Goal: Check status: Check status

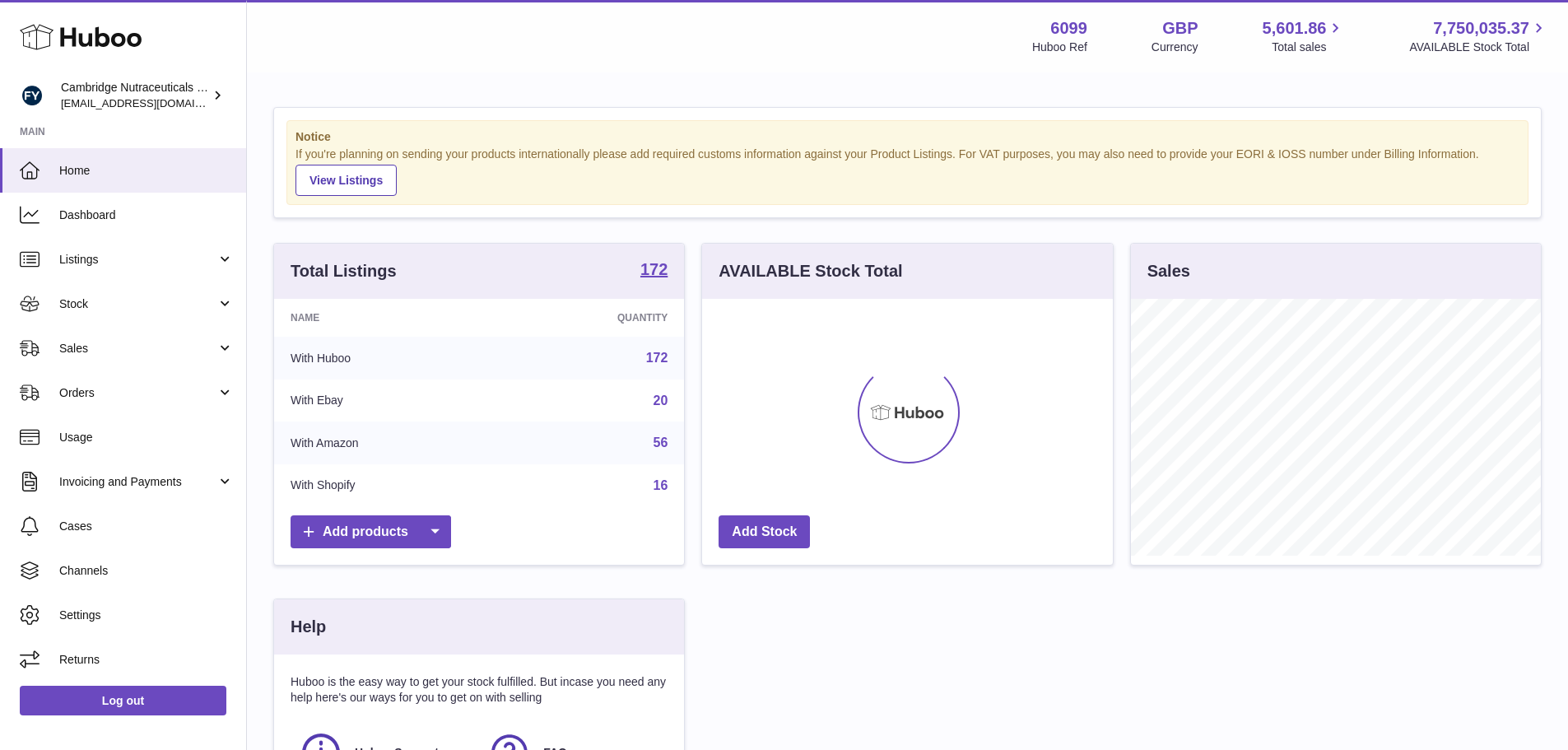
scroll to position [256, 411]
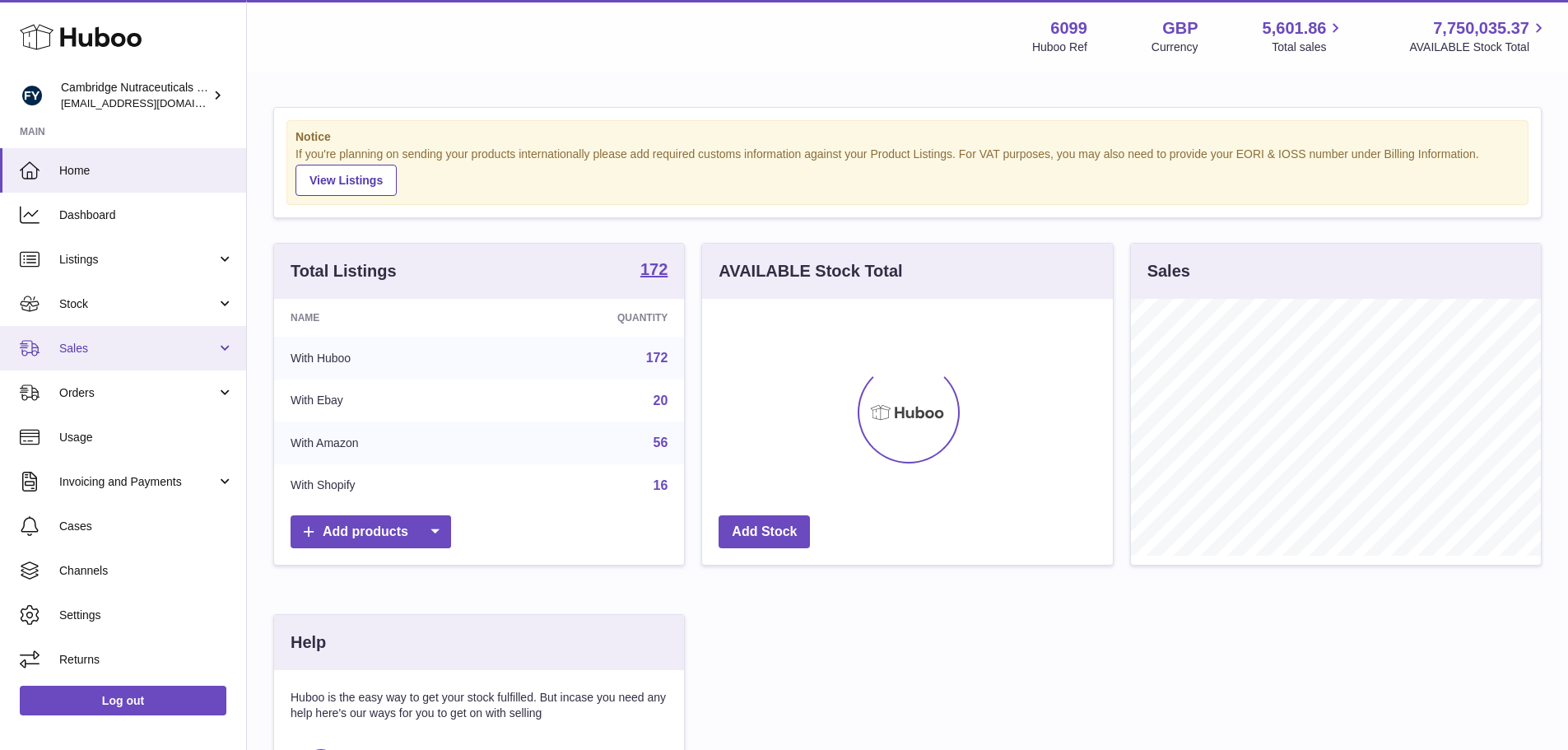
click at [92, 352] on span "Sales" at bounding box center [138, 348] width 157 height 16
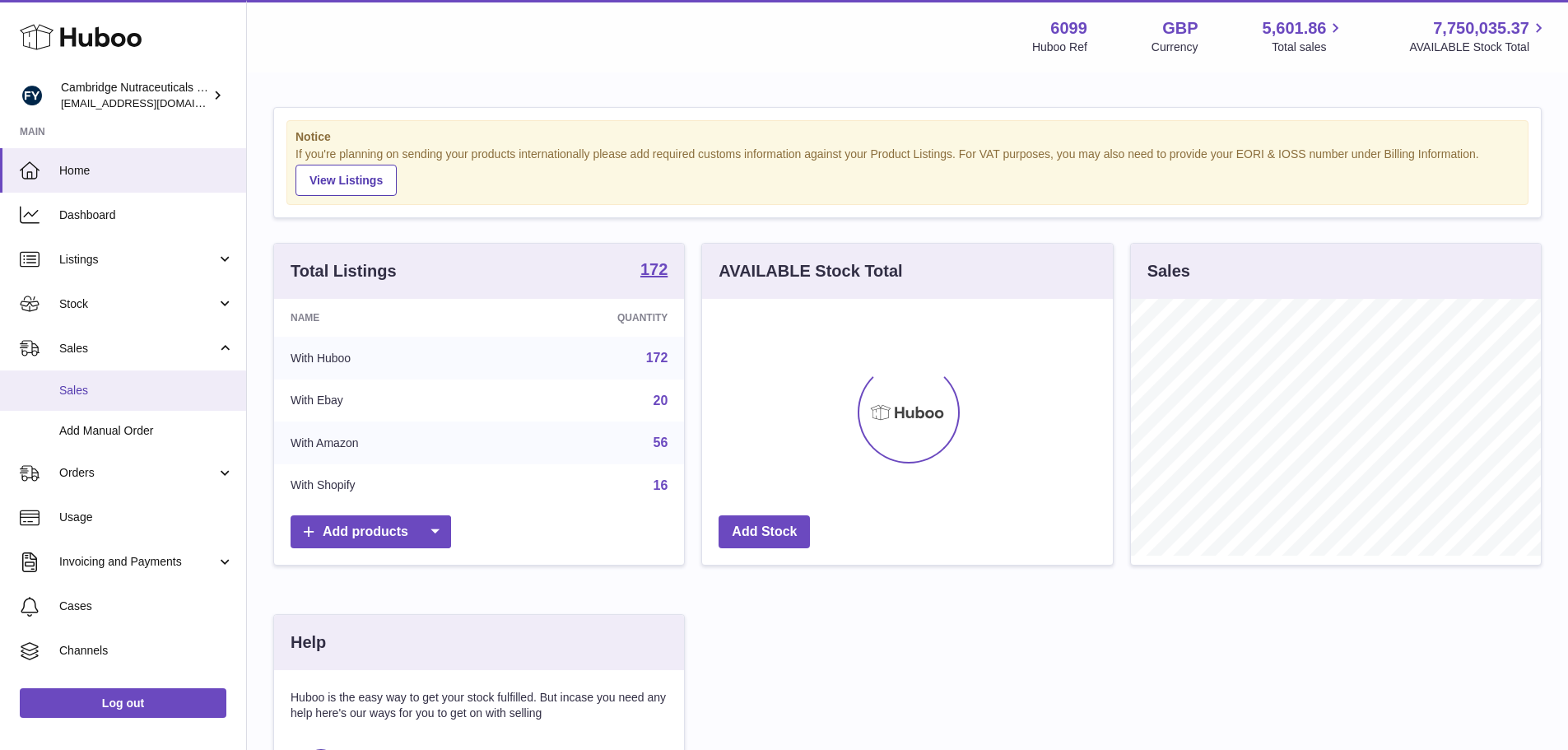
click at [89, 396] on span "Sales" at bounding box center [146, 390] width 175 height 16
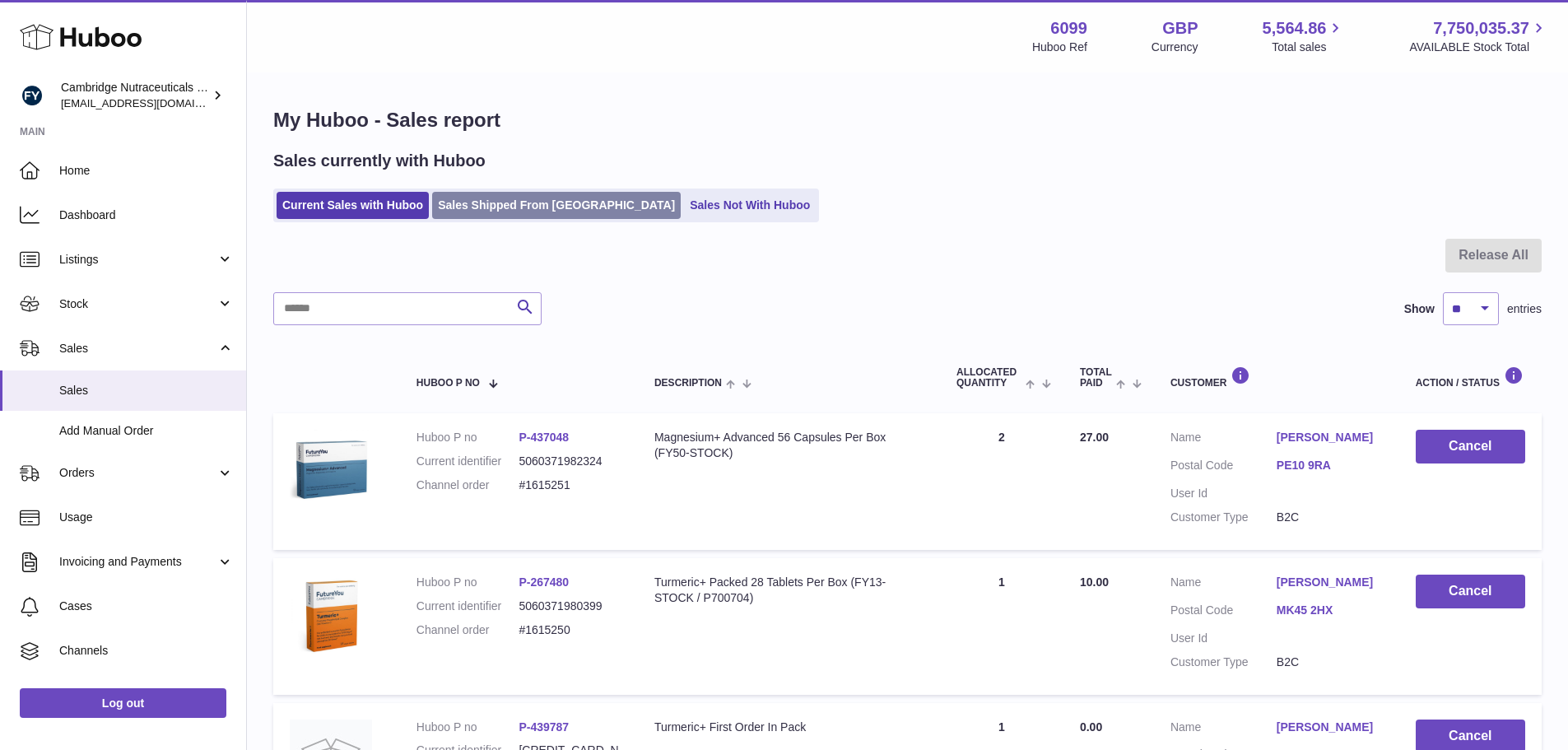
click at [532, 203] on link "Sales Shipped From [GEOGRAPHIC_DATA]" at bounding box center [556, 205] width 249 height 28
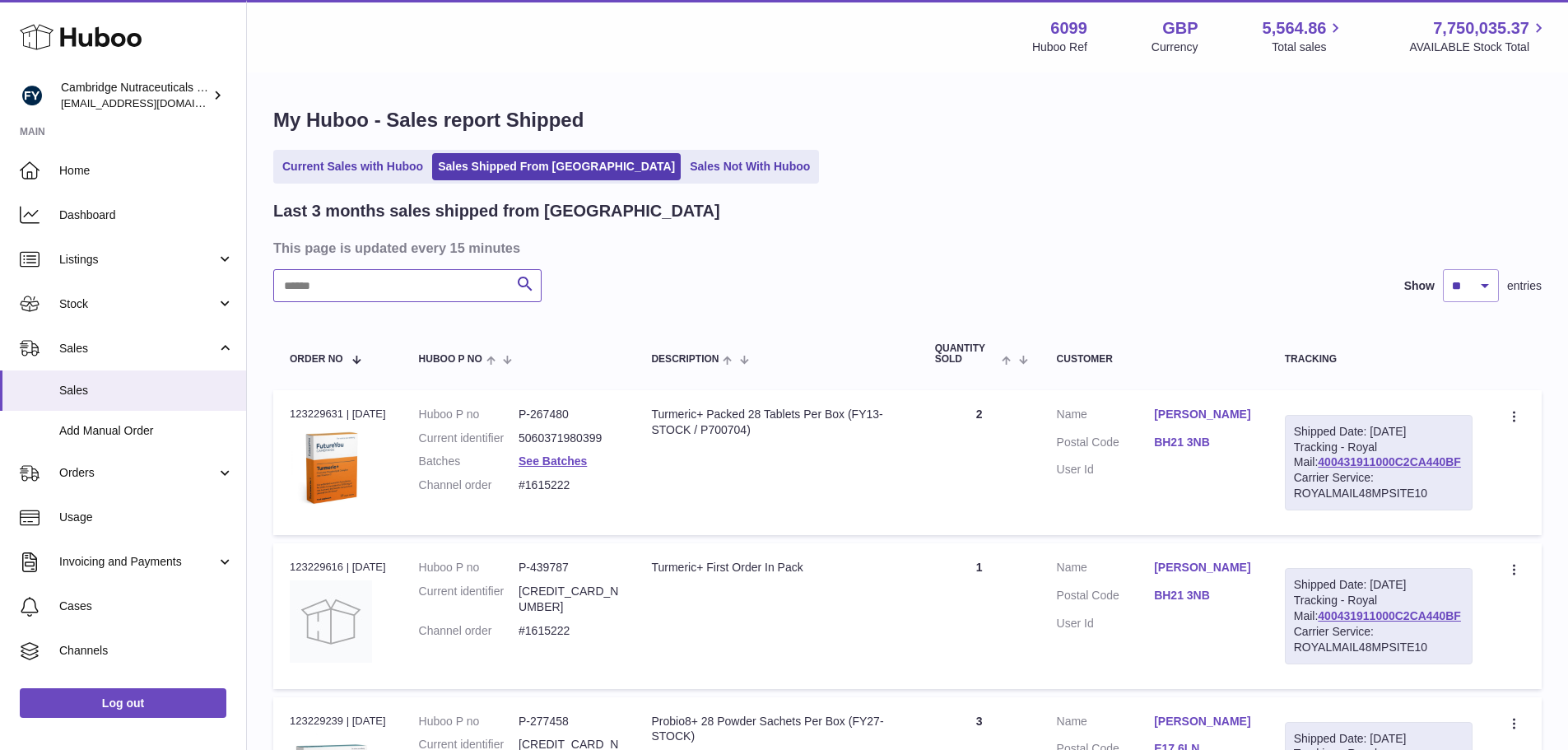
paste input "*********"
click at [546, 464] on link "See Batches" at bounding box center [553, 461] width 69 height 13
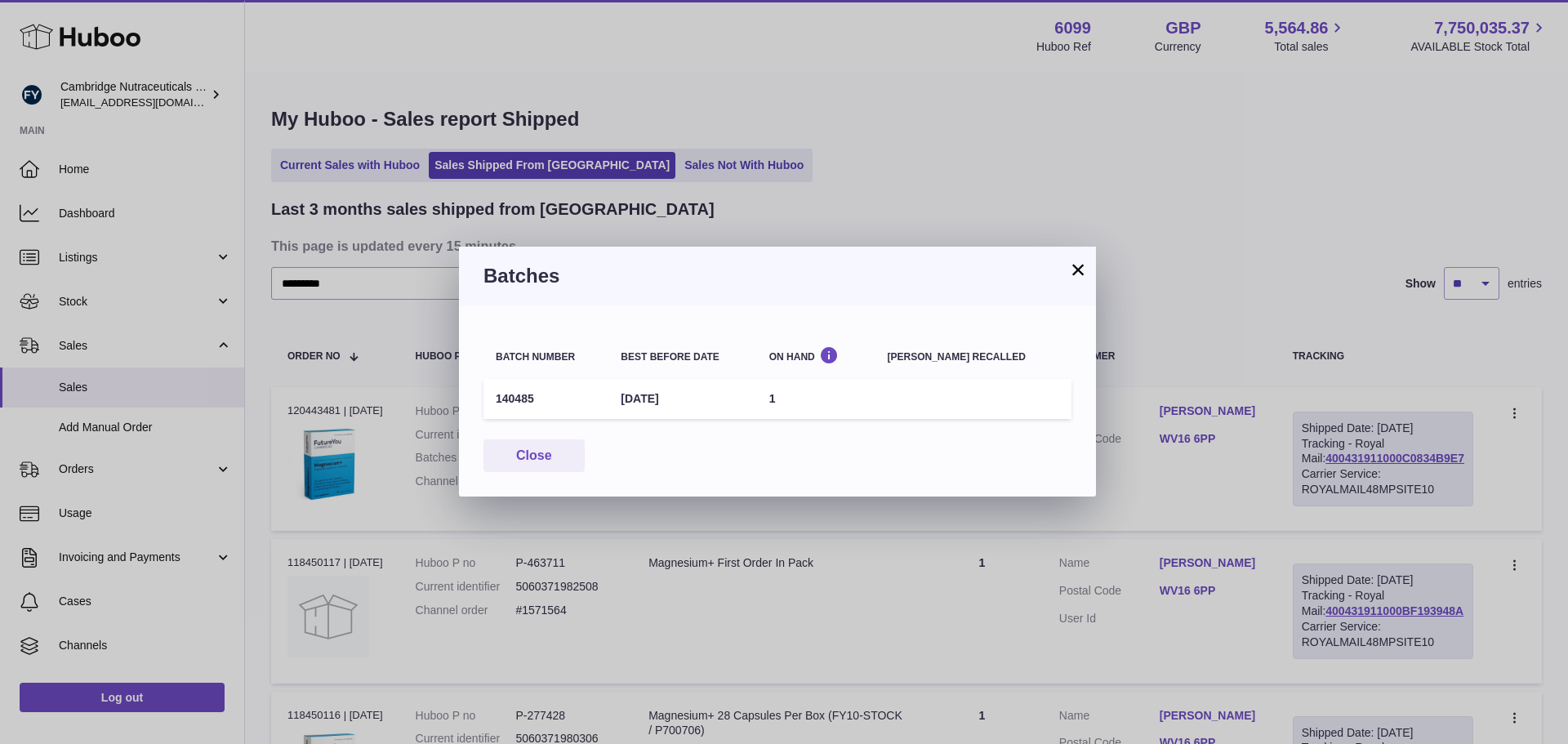
click at [522, 403] on td "140485" at bounding box center [545, 399] width 125 height 40
copy td "140485"
click at [1080, 267] on button "×" at bounding box center [1078, 269] width 20 height 20
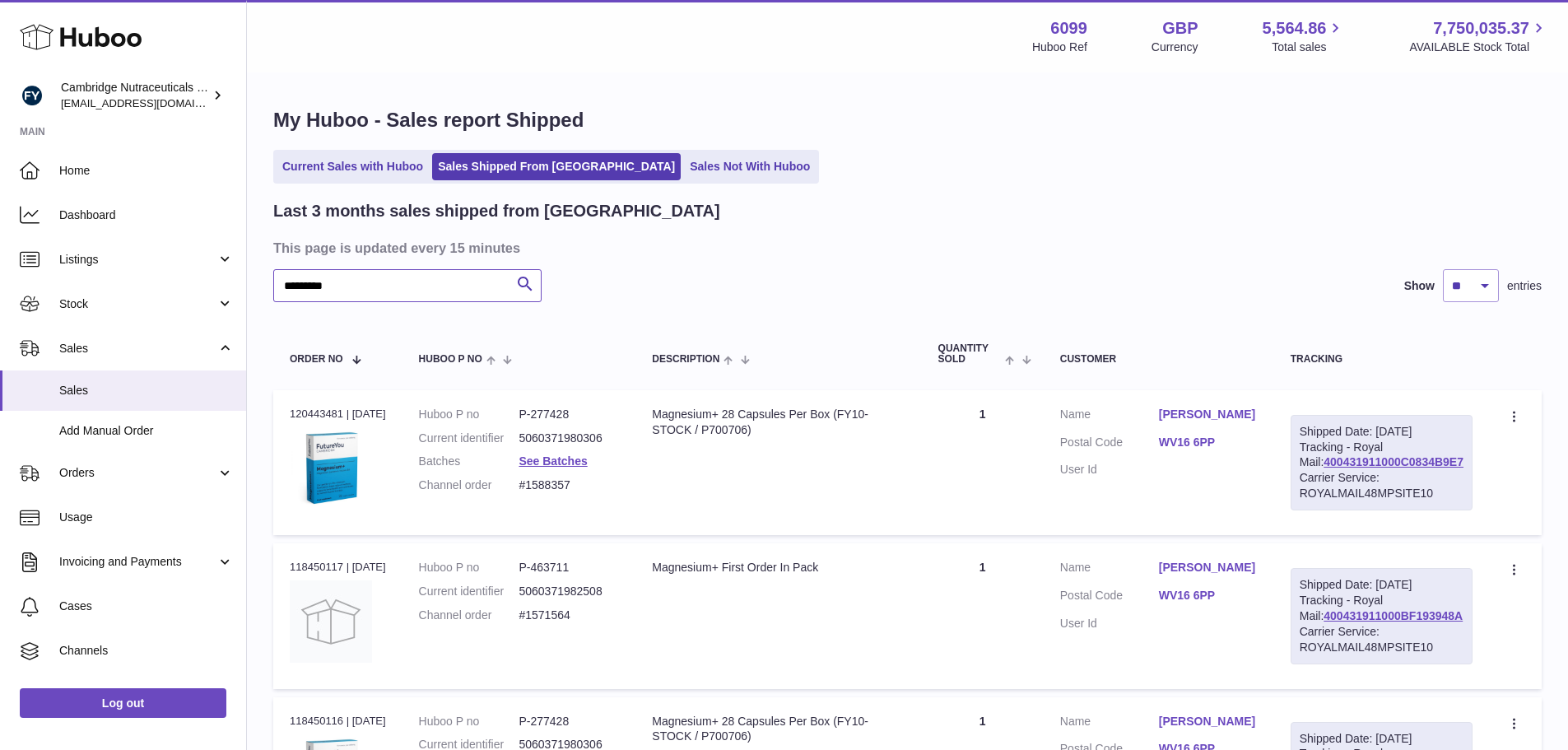
drag, startPoint x: 358, startPoint y: 284, endPoint x: 266, endPoint y: 267, distance: 93.6
click at [266, 267] on div "My Huboo - Sales report Shipped Current Sales with Huboo Sales Shipped From [GE…" at bounding box center [908, 479] width 1322 height 809
paste input "****"
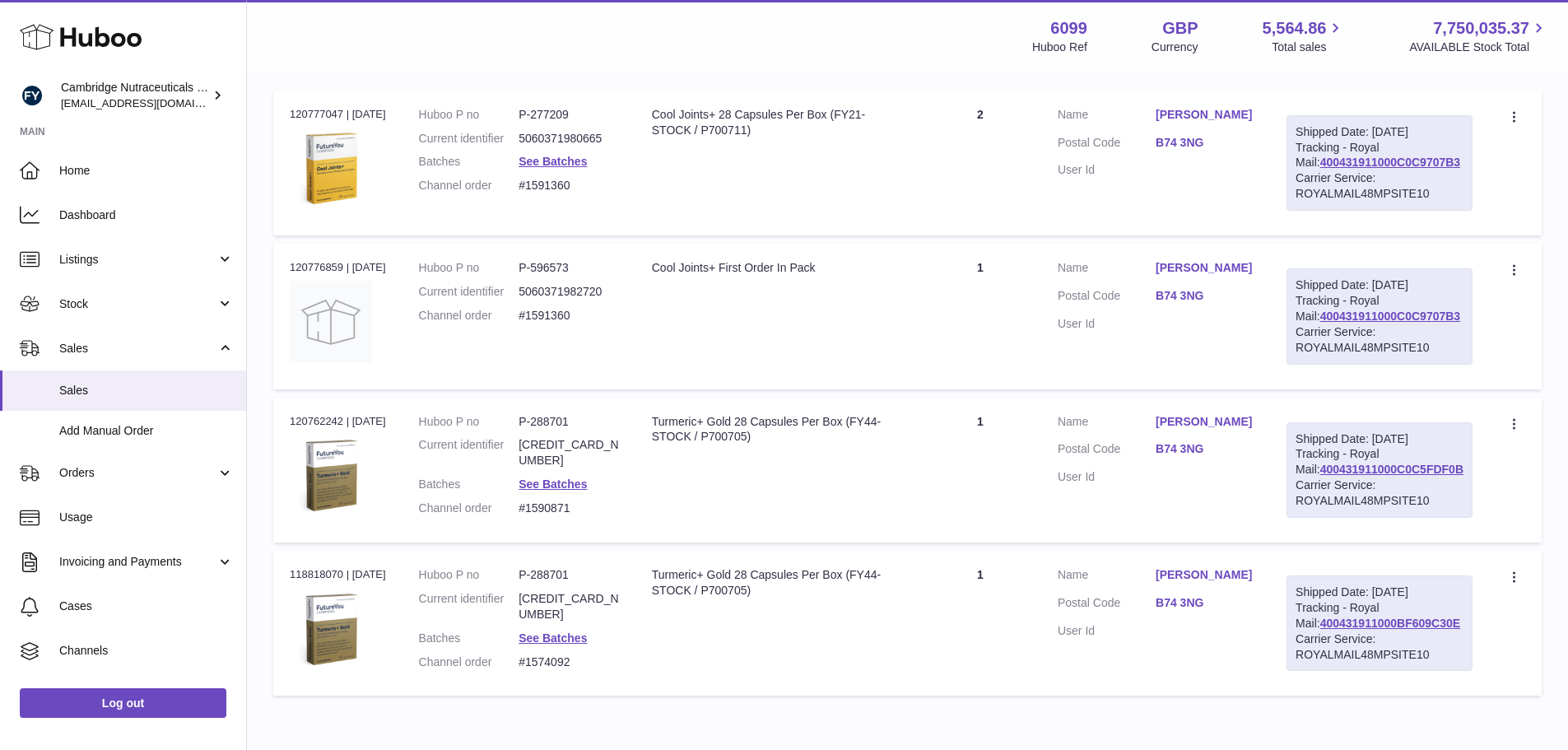
scroll to position [329, 0]
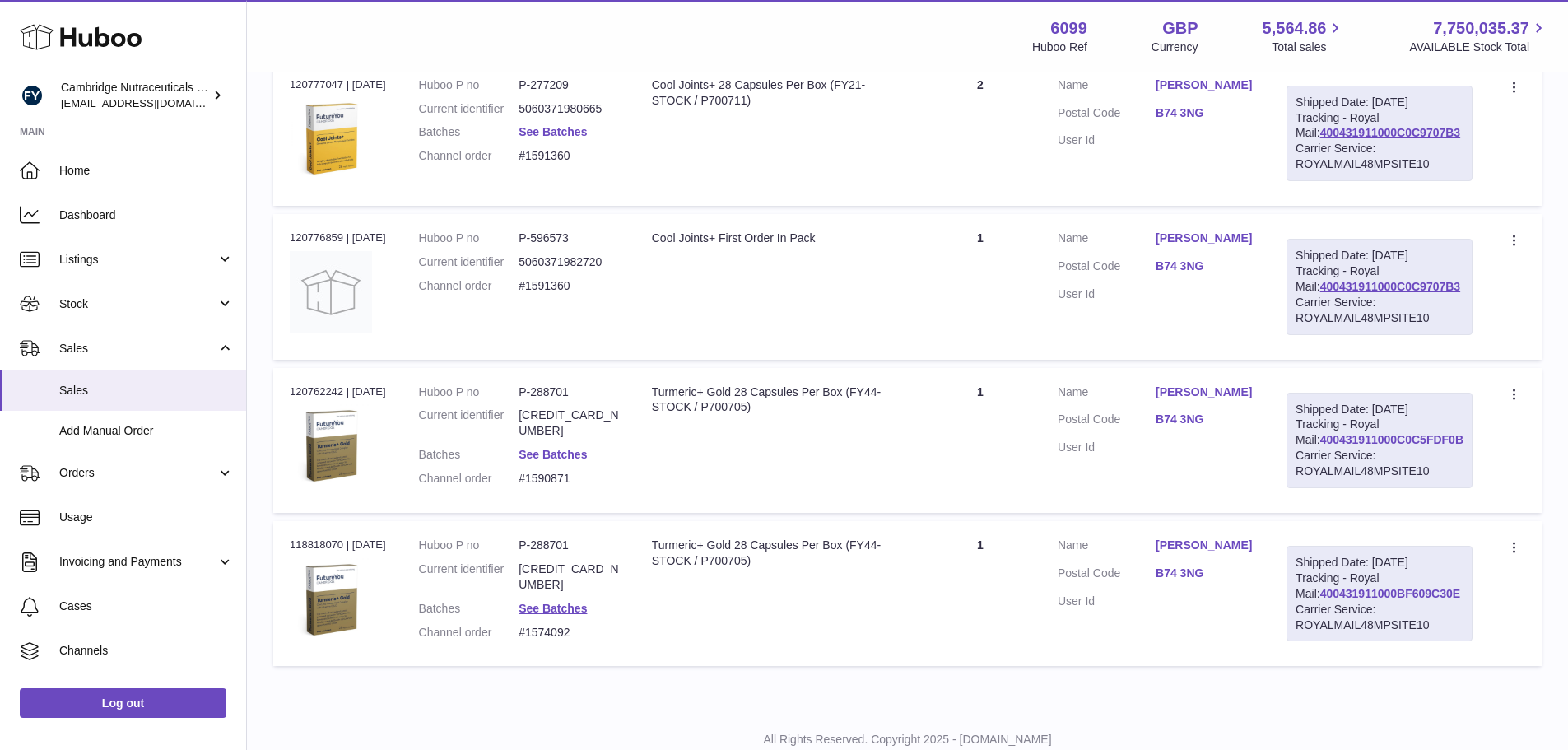
click at [545, 461] on link "See Batches" at bounding box center [553, 454] width 69 height 13
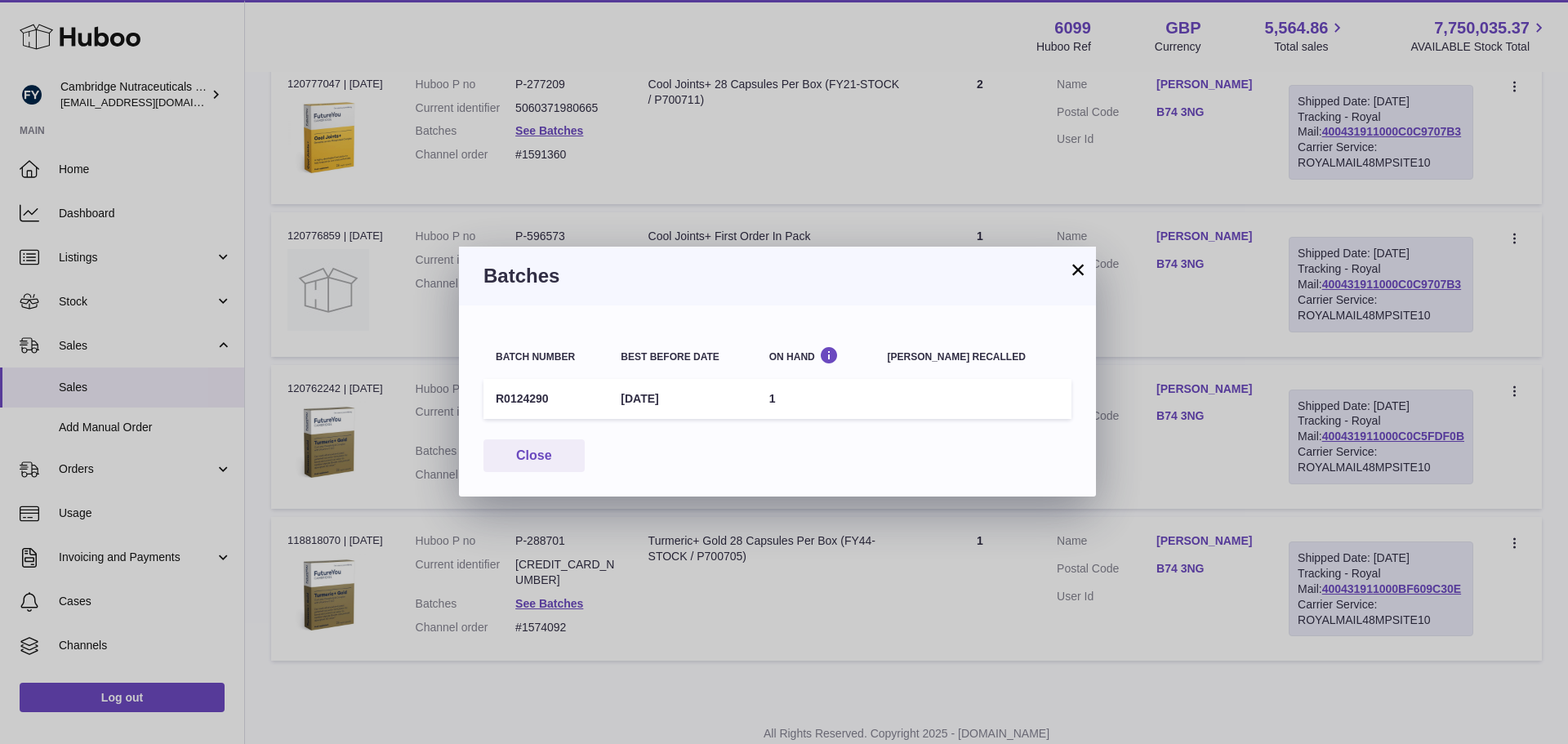
click at [535, 405] on td "R0124290" at bounding box center [545, 399] width 125 height 40
copy td "R0124290"
click at [1077, 259] on button "×" at bounding box center [1078, 269] width 20 height 20
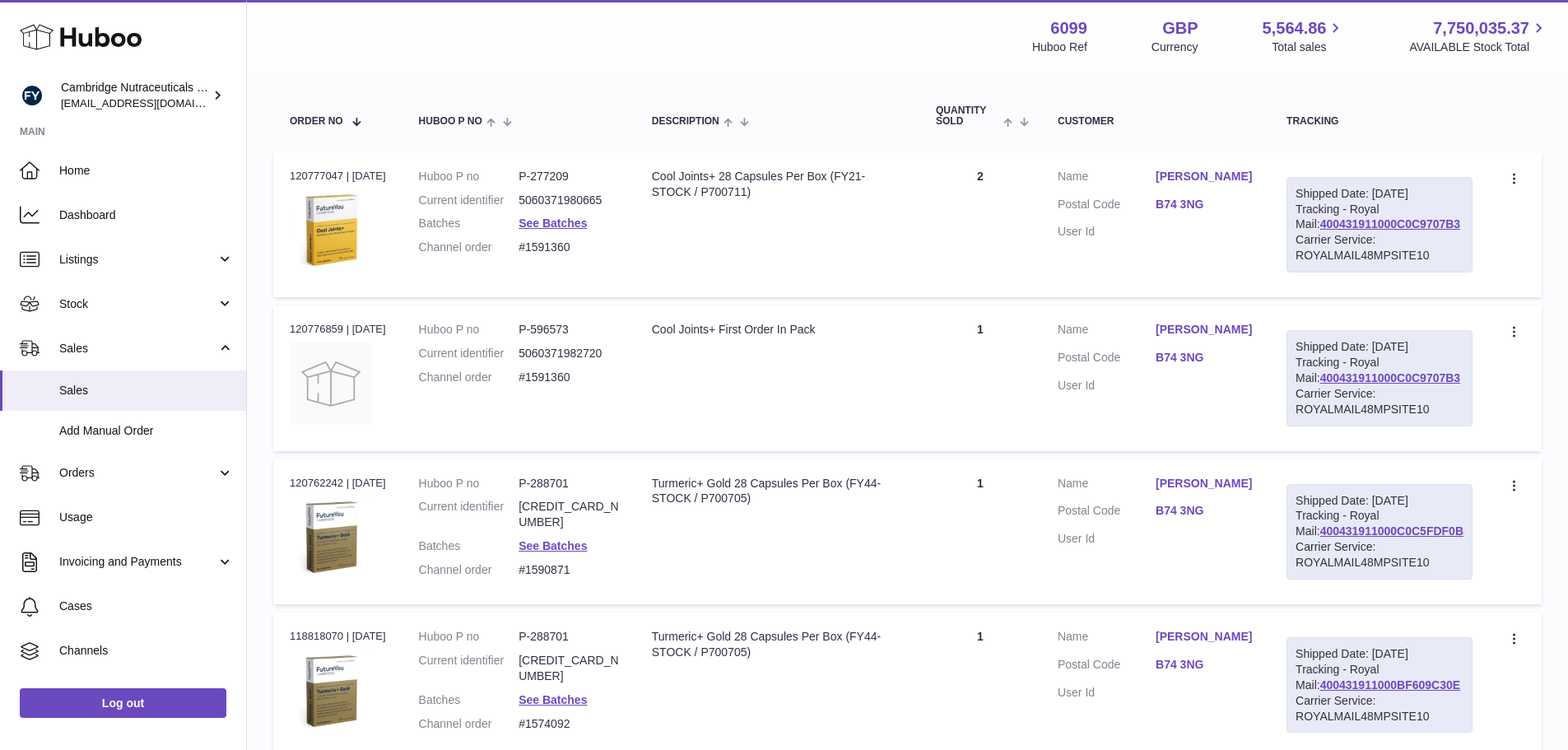
scroll to position [199, 0]
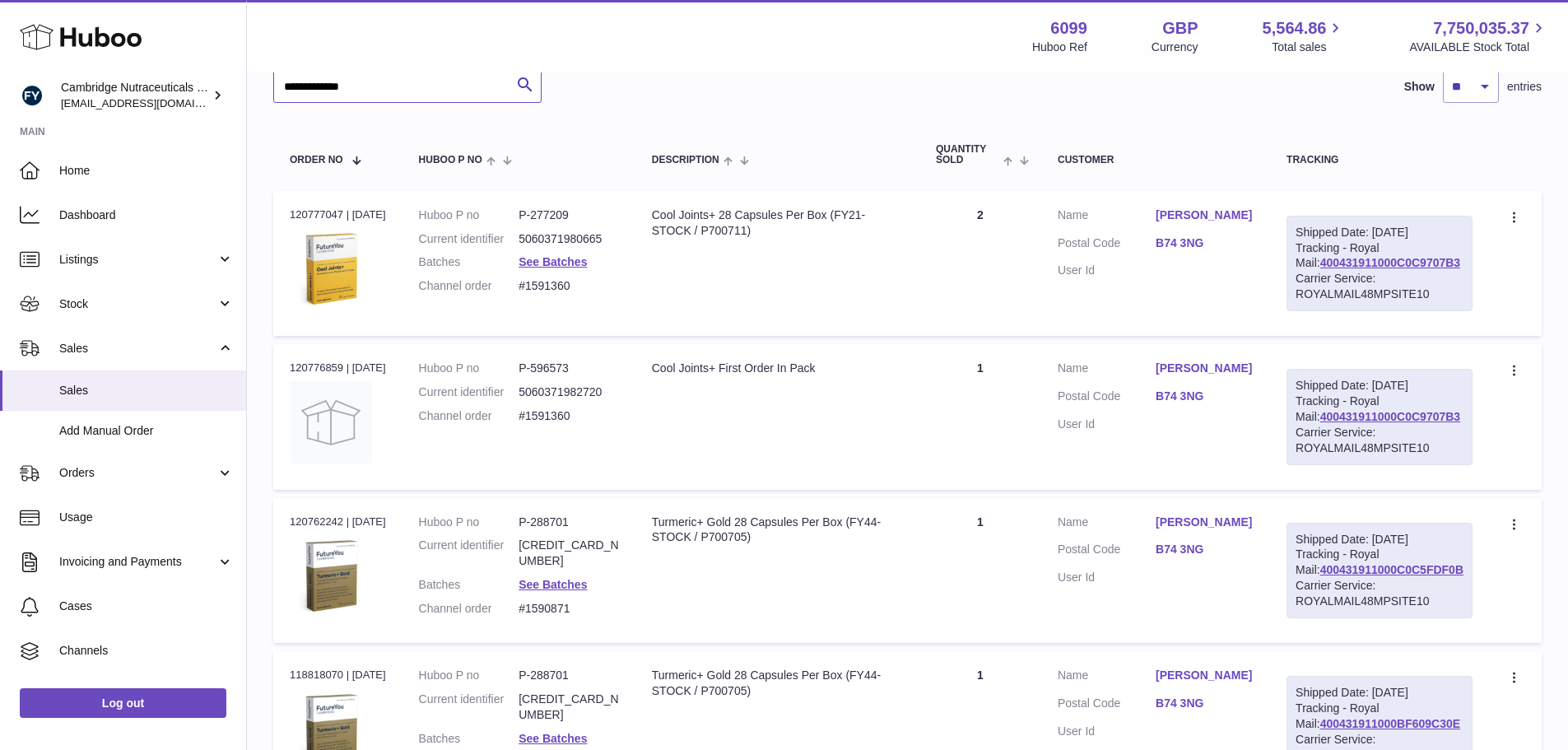
drag, startPoint x: 368, startPoint y: 99, endPoint x: 276, endPoint y: 84, distance: 93.2
click at [276, 84] on input "**********" at bounding box center [407, 86] width 268 height 33
paste input "text"
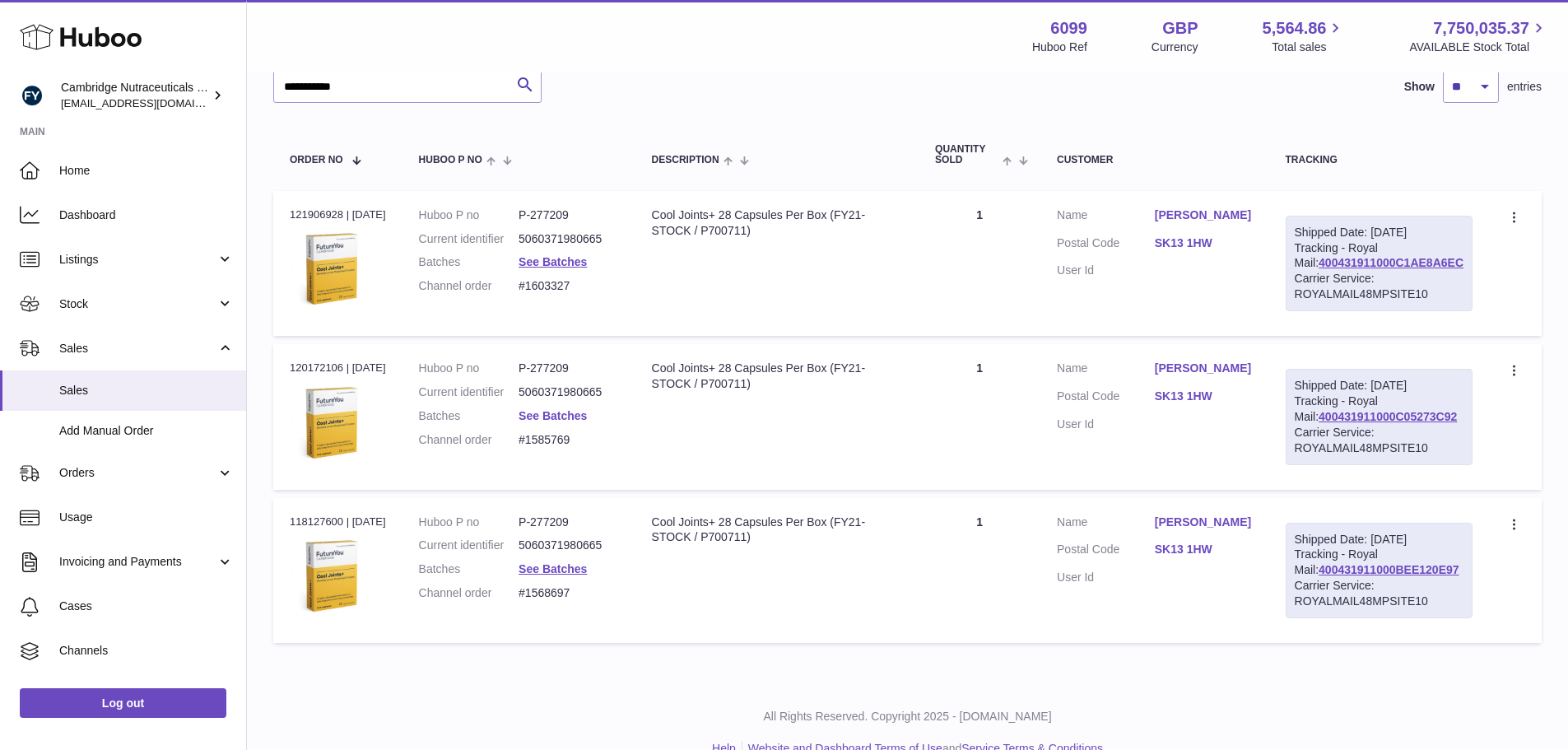
click at [566, 423] on link "See Batches" at bounding box center [553, 416] width 69 height 13
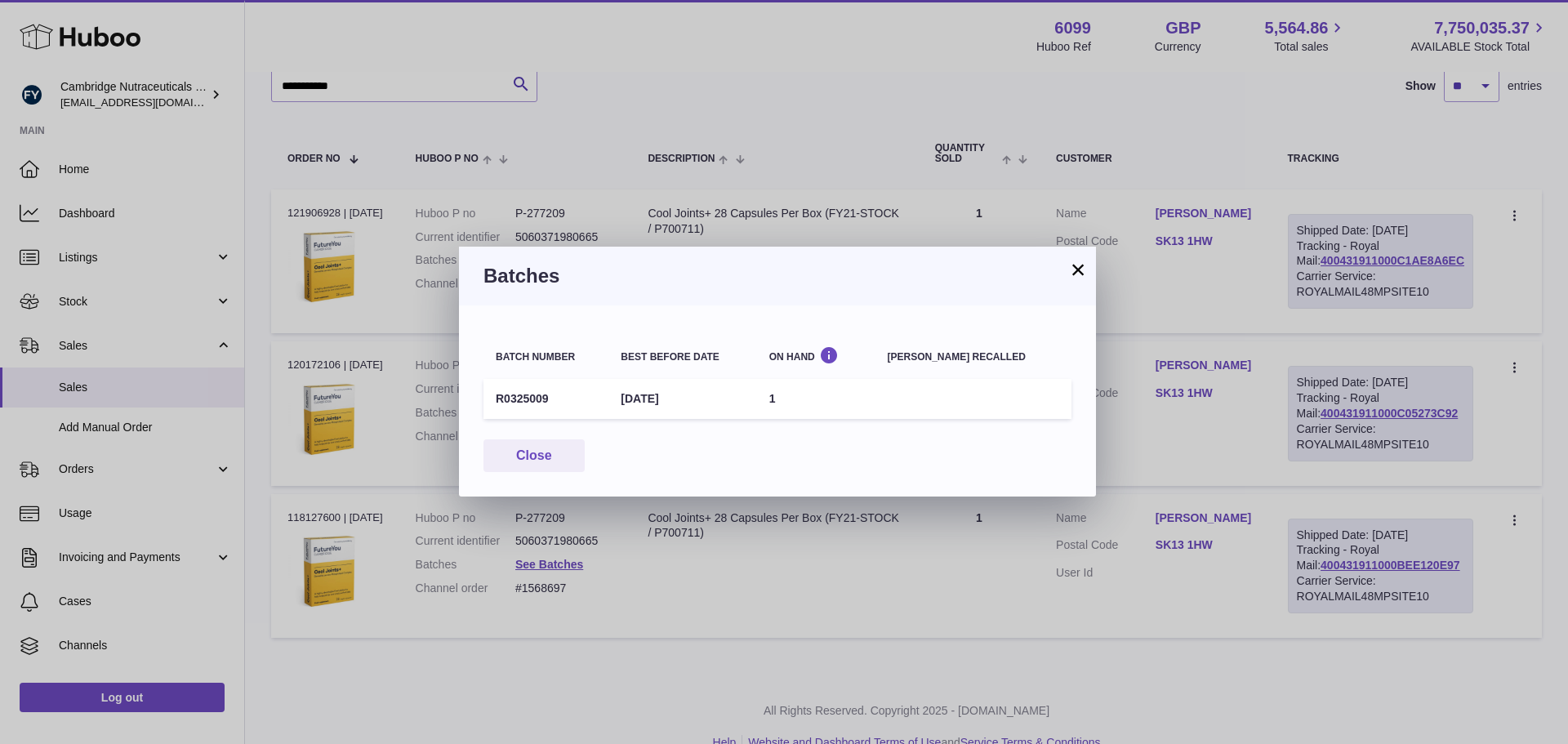
click at [528, 394] on td "R0325009" at bounding box center [545, 399] width 125 height 40
copy td "R0325009"
click at [1082, 266] on button "×" at bounding box center [1078, 269] width 20 height 20
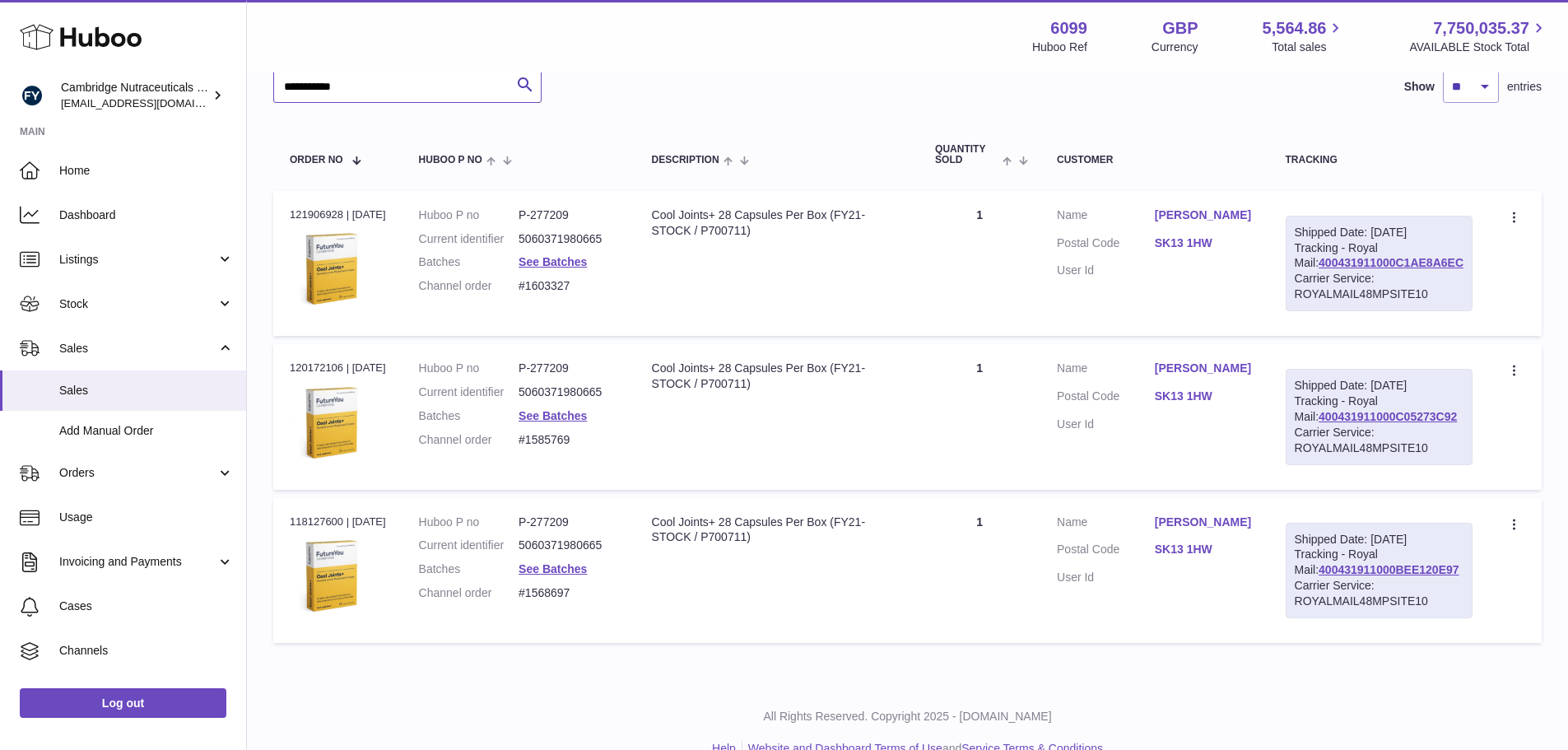
drag, startPoint x: 366, startPoint y: 89, endPoint x: 293, endPoint y: 87, distance: 73.0
click at [293, 87] on input "**********" at bounding box center [407, 86] width 268 height 33
paste input "*"
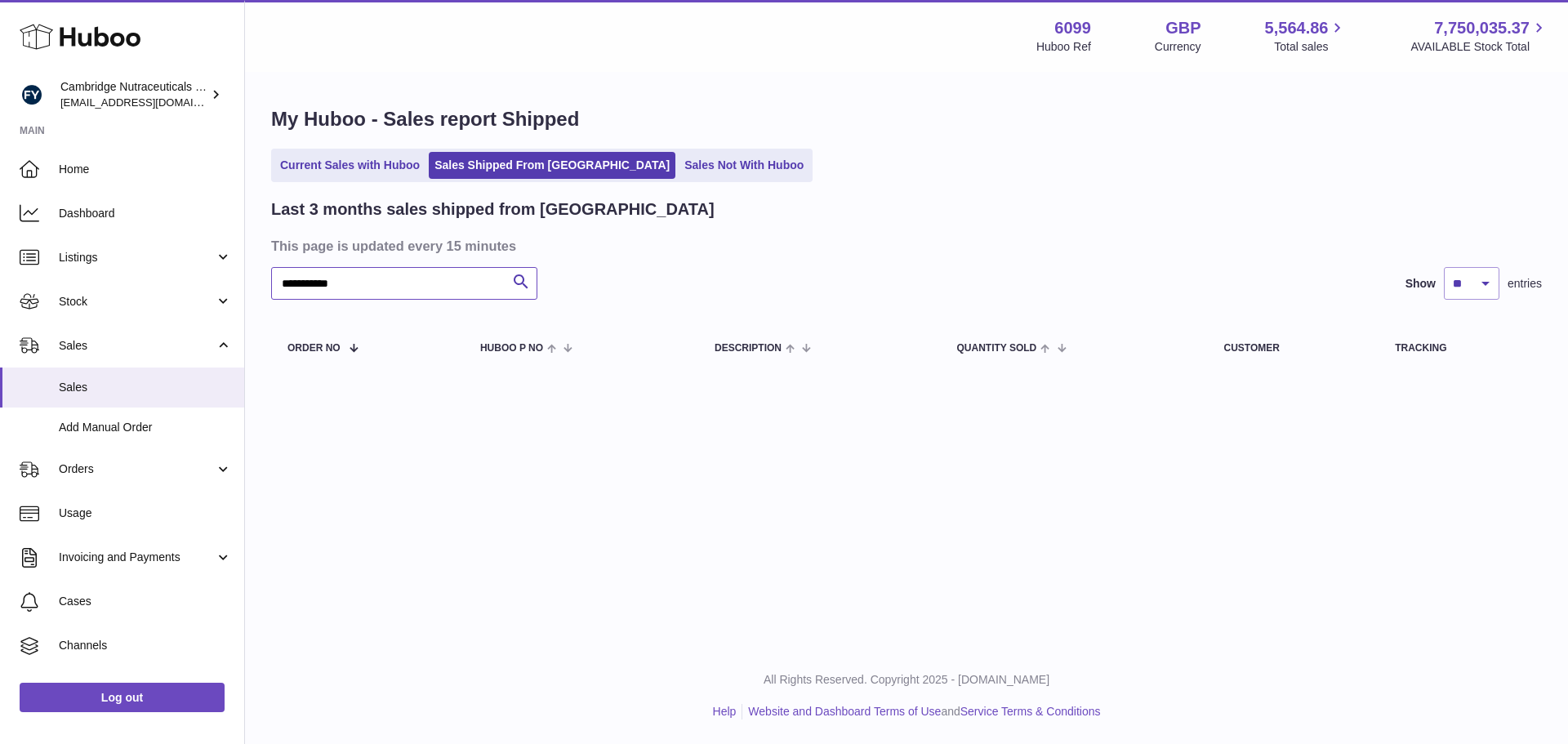
type input "**********"
